Goal: Information Seeking & Learning: Learn about a topic

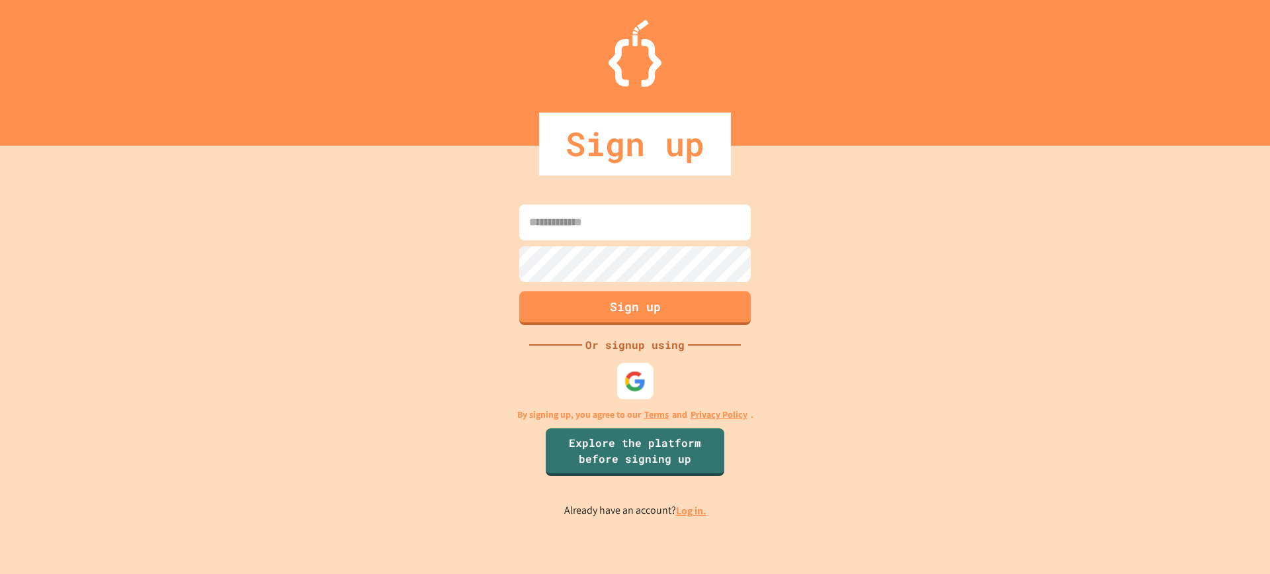
click at [643, 398] on div at bounding box center [635, 381] width 36 height 36
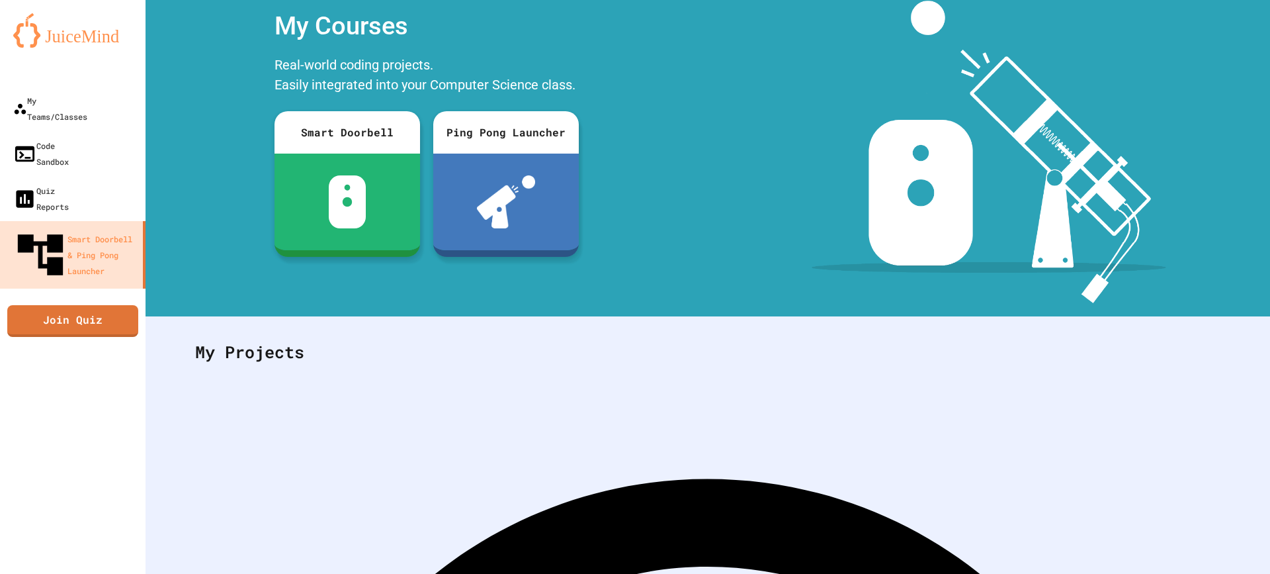
scroll to position [90, 0]
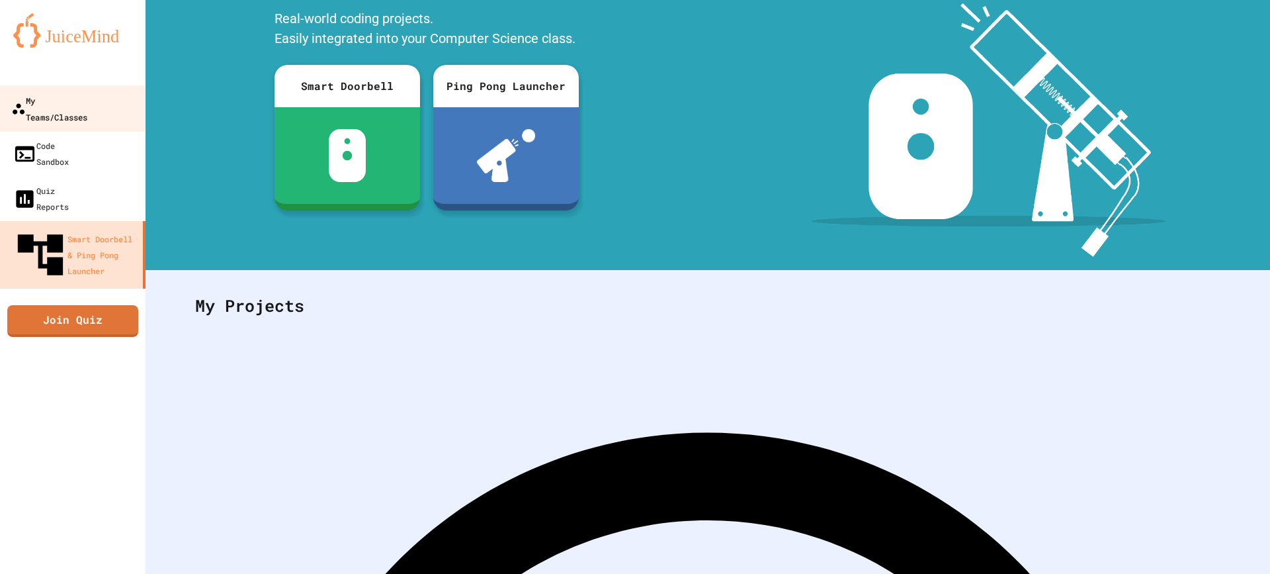
click at [87, 101] on div "My Teams/Classes" at bounding box center [49, 108] width 76 height 32
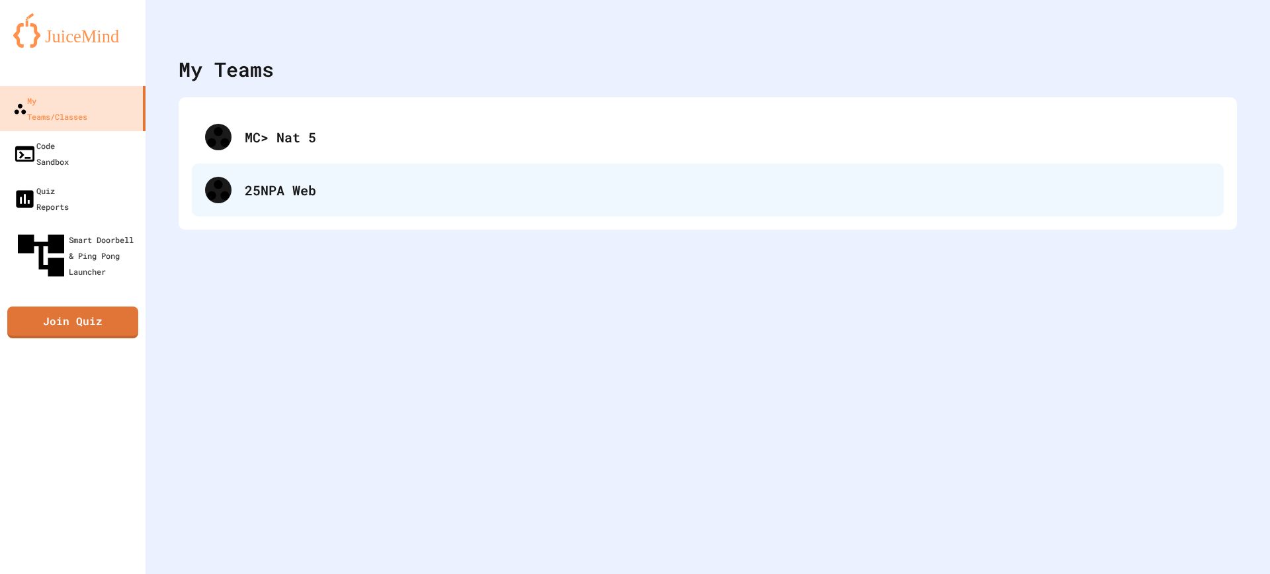
click at [290, 193] on div "25NPA Web" at bounding box center [728, 190] width 966 height 20
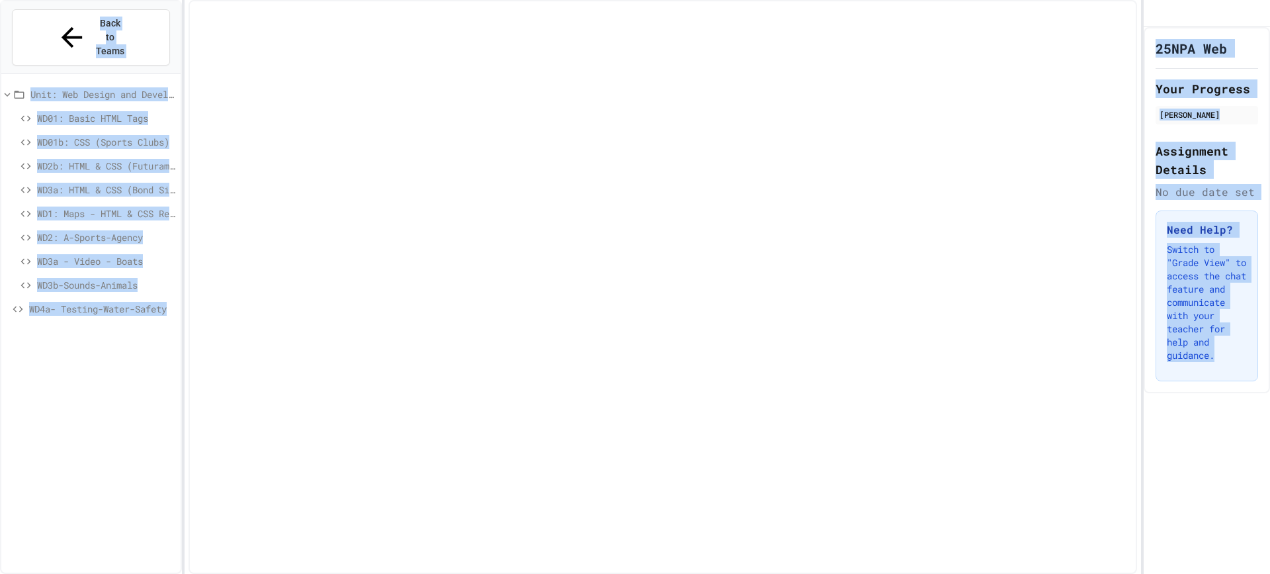
click at [111, 318] on div "Unit: Web Design and Development WD01: Basic HTML Tags WD01b: CSS (Sports Clubs…" at bounding box center [90, 336] width 179 height 515
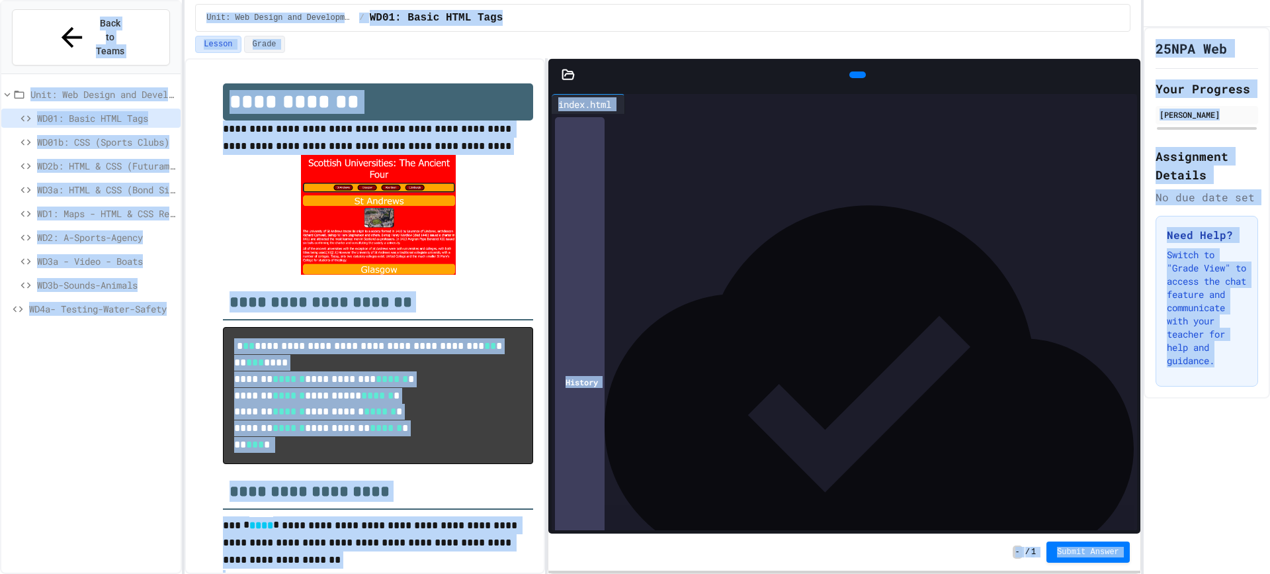
click at [138, 302] on span "WD4a- Testing-Water-Safety" at bounding box center [102, 309] width 146 height 14
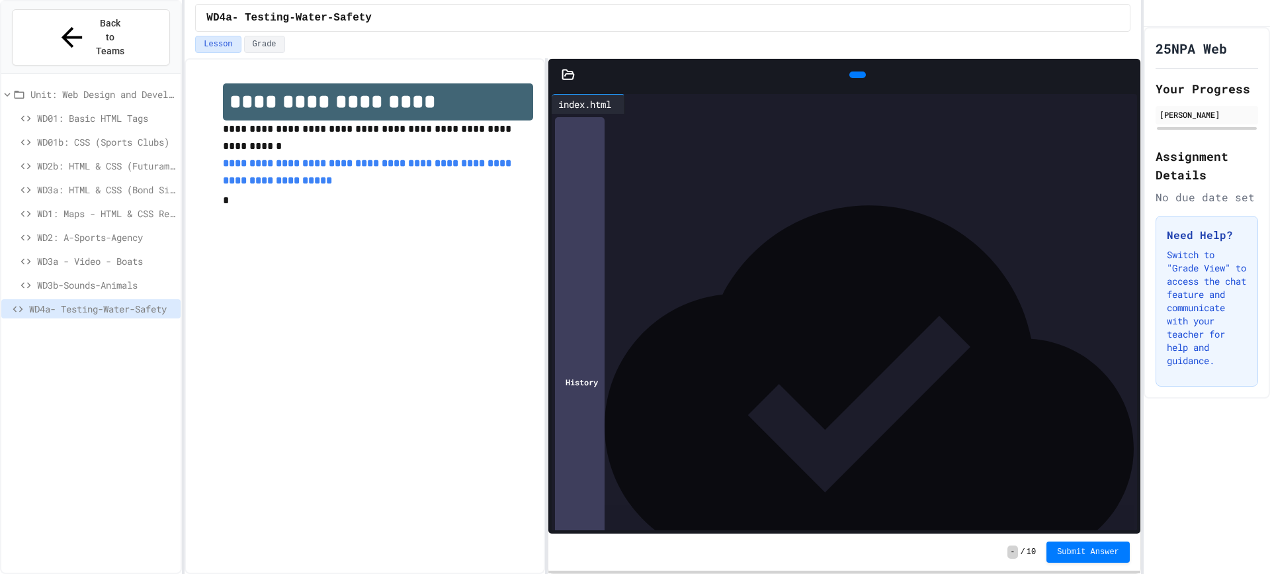
click at [637, 146] on div at bounding box center [857, 149] width 562 height 13
click at [861, 78] on icon at bounding box center [864, 82] width 7 height 9
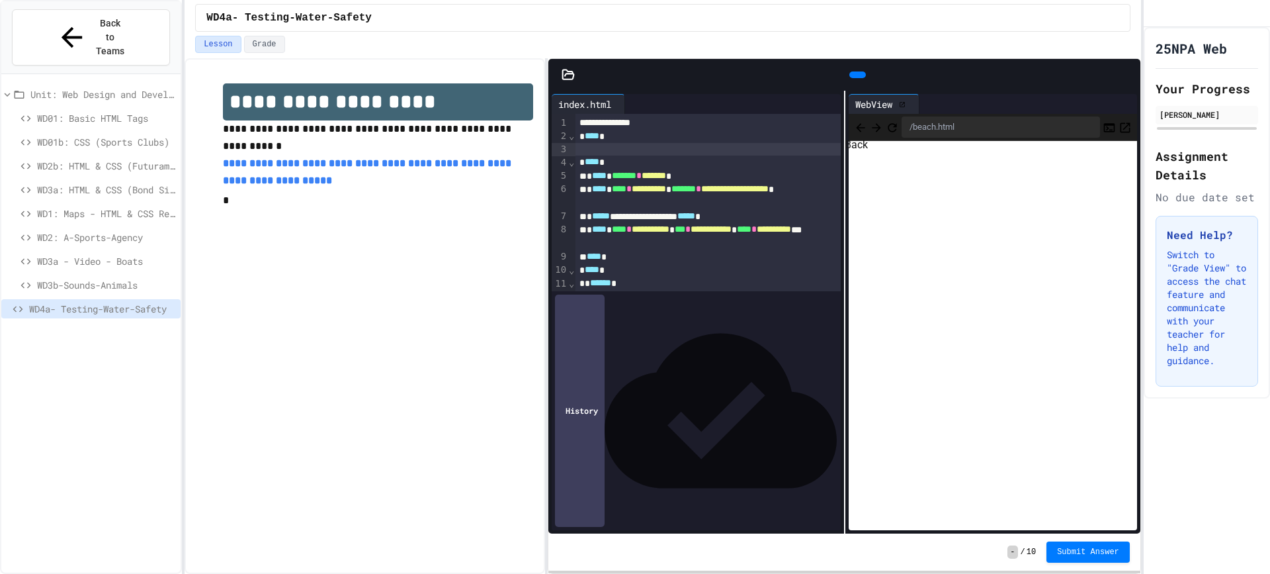
click at [856, 130] on icon "Back" at bounding box center [860, 127] width 13 height 13
click at [856, 130] on span "Back" at bounding box center [860, 126] width 13 height 17
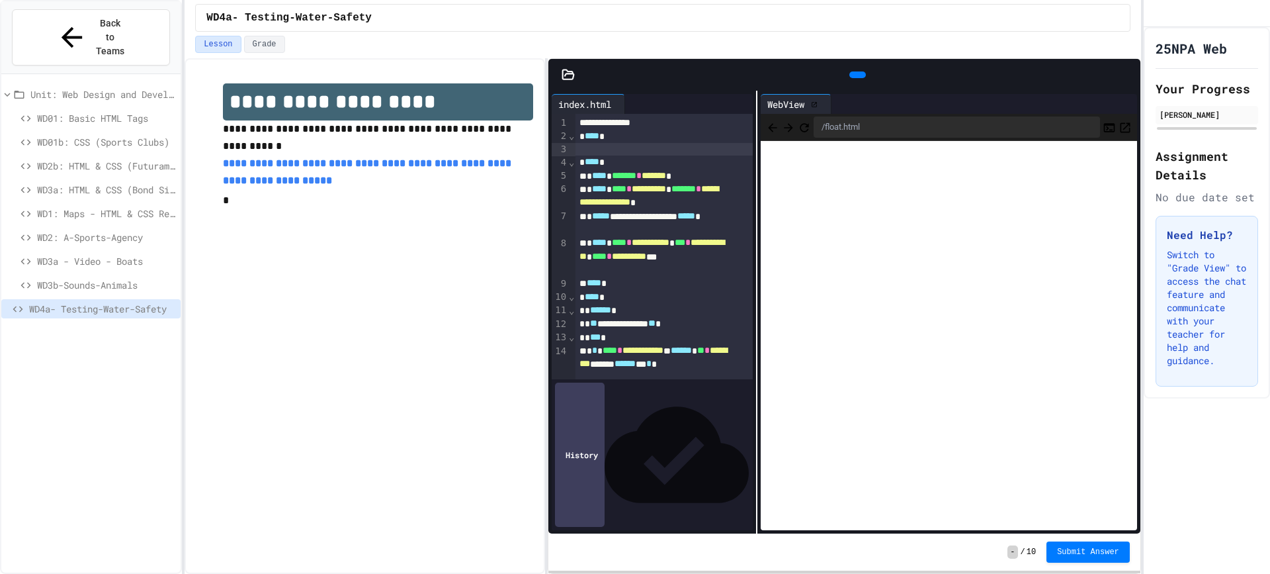
click at [764, 133] on div "**********" at bounding box center [844, 312] width 592 height 443
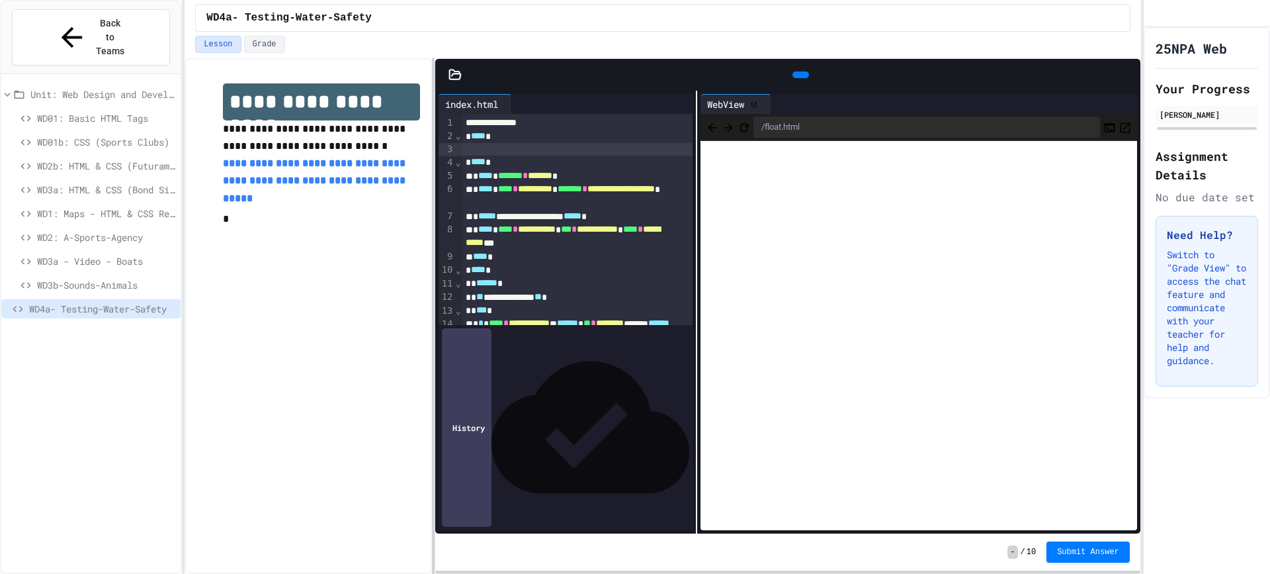
click at [433, 121] on div at bounding box center [433, 315] width 3 height 515
click at [716, 124] on icon "Back" at bounding box center [712, 127] width 13 height 13
click at [710, 123] on icon "Back" at bounding box center [712, 127] width 13 height 13
click at [706, 123] on icon "Back" at bounding box center [712, 127] width 13 height 13
click at [709, 124] on icon "Back" at bounding box center [712, 127] width 13 height 13
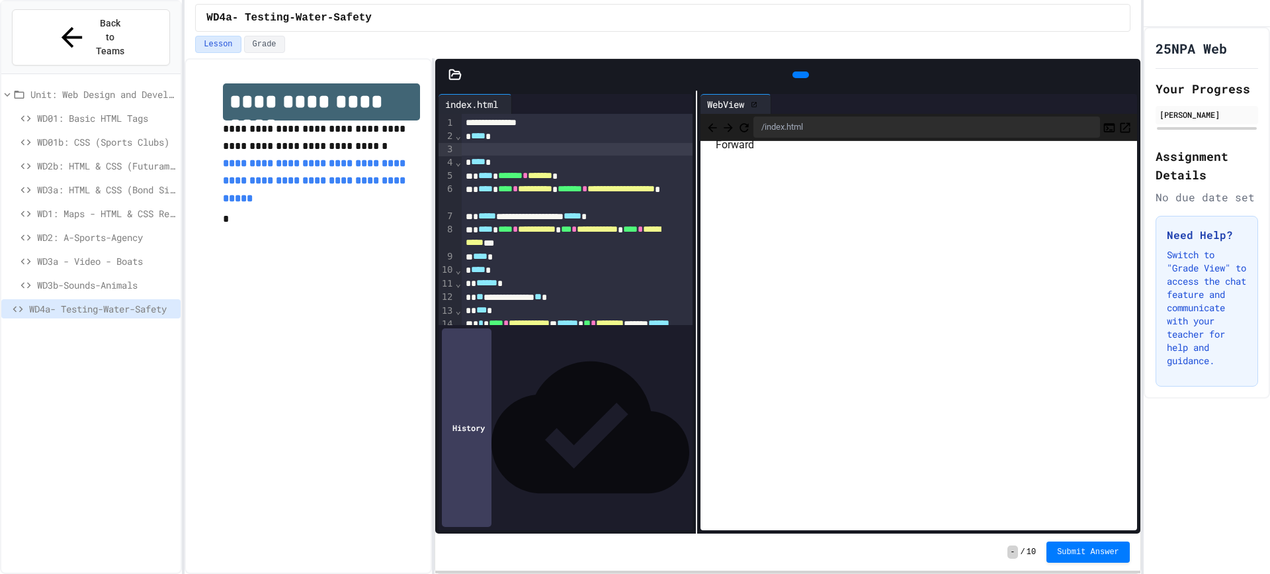
click at [735, 129] on button "Forward" at bounding box center [728, 127] width 13 height 16
click at [714, 128] on icon "Back" at bounding box center [712, 127] width 13 height 13
click at [777, 104] on icon at bounding box center [777, 104] width 0 height 0
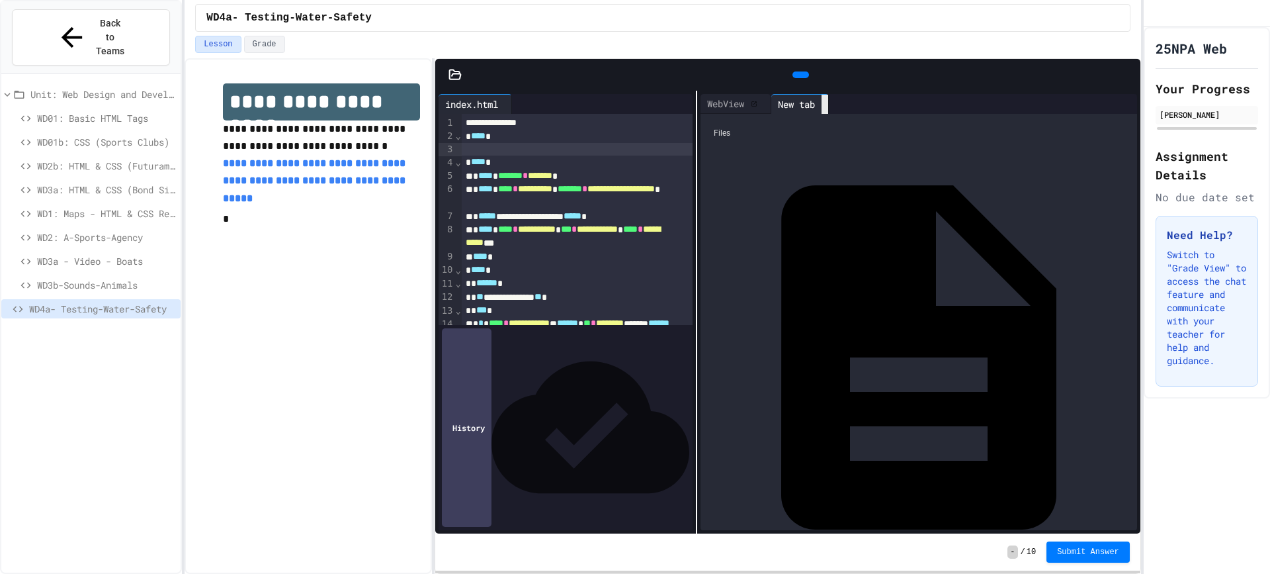
click at [828, 99] on div at bounding box center [825, 104] width 7 height 19
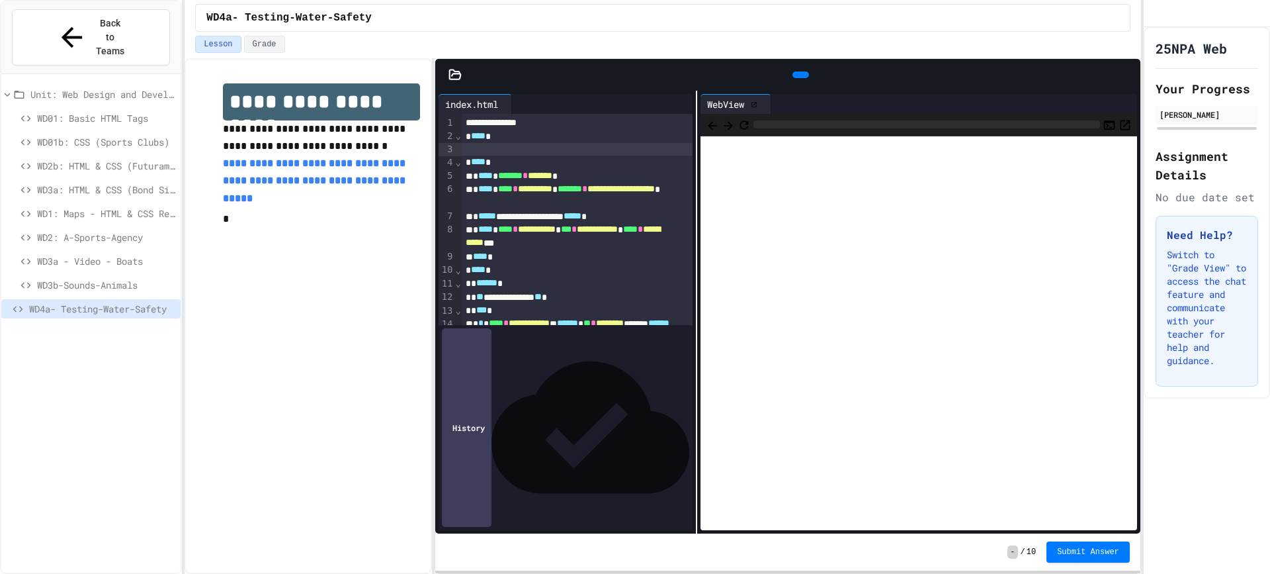
click at [729, 105] on div "WebView" at bounding box center [726, 104] width 50 height 14
click at [716, 125] on icon "Back" at bounding box center [712, 127] width 13 height 13
click at [708, 129] on icon "Back" at bounding box center [712, 127] width 13 height 13
click at [713, 125] on icon "Back" at bounding box center [712, 127] width 13 height 13
